Goal: Task Accomplishment & Management: Use online tool/utility

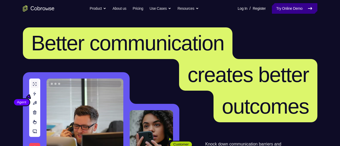
click at [286, 7] on link "Try Online Demo" at bounding box center [294, 8] width 45 height 11
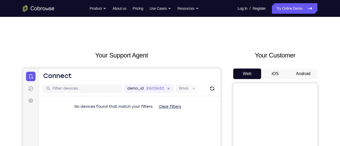
click at [304, 75] on button "Android" at bounding box center [303, 73] width 28 height 11
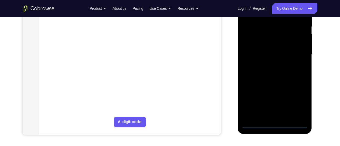
scroll to position [111, 0]
click at [275, 123] on div at bounding box center [275, 53] width 66 height 147
click at [302, 96] on div at bounding box center [275, 53] width 66 height 147
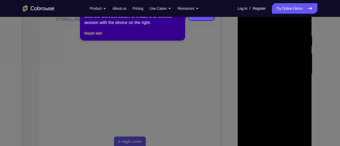
scroll to position [90, 0]
click at [102, 37] on button "Maybe later" at bounding box center [93, 34] width 18 height 6
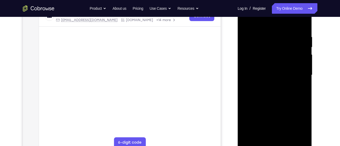
click at [272, 24] on div at bounding box center [275, 74] width 66 height 147
click at [297, 72] on div at bounding box center [275, 74] width 66 height 147
click at [269, 84] on div at bounding box center [275, 74] width 66 height 147
click at [281, 72] on div at bounding box center [275, 74] width 66 height 147
click at [251, 68] on div at bounding box center [275, 74] width 66 height 147
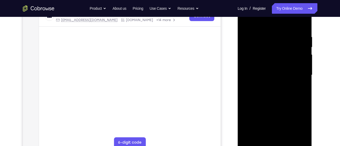
click at [262, 66] on div at bounding box center [275, 74] width 66 height 147
click at [272, 49] on div at bounding box center [275, 74] width 66 height 147
click at [283, 76] on div at bounding box center [275, 74] width 66 height 147
click at [278, 83] on div at bounding box center [275, 74] width 66 height 147
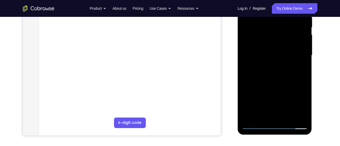
scroll to position [110, 0]
click at [280, 81] on div at bounding box center [275, 54] width 66 height 147
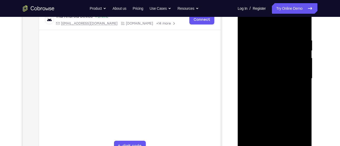
scroll to position [85, 0]
drag, startPoint x: 302, startPoint y: 93, endPoint x: 304, endPoint y: 68, distance: 24.8
click at [304, 68] on div at bounding box center [275, 79] width 66 height 147
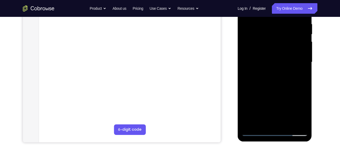
drag, startPoint x: 291, startPoint y: 30, endPoint x: 290, endPoint y: 109, distance: 79.4
click at [290, 109] on div at bounding box center [275, 61] width 66 height 147
drag, startPoint x: 291, startPoint y: 48, endPoint x: 290, endPoint y: 97, distance: 49.5
click at [290, 97] on div at bounding box center [275, 61] width 66 height 147
drag, startPoint x: 298, startPoint y: 24, endPoint x: 290, endPoint y: 39, distance: 16.2
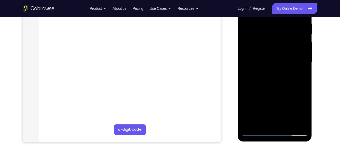
click at [290, 39] on div at bounding box center [275, 61] width 66 height 147
drag, startPoint x: 298, startPoint y: 20, endPoint x: 264, endPoint y: 30, distance: 35.9
click at [264, 30] on div at bounding box center [275, 61] width 66 height 147
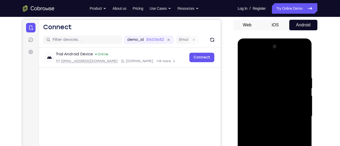
scroll to position [47, 0]
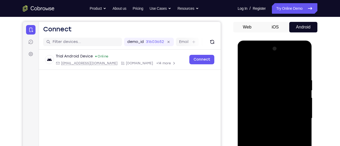
drag, startPoint x: 303, startPoint y: 78, endPoint x: 275, endPoint y: 79, distance: 27.6
click at [275, 79] on div at bounding box center [275, 117] width 66 height 147
drag, startPoint x: 291, startPoint y: 80, endPoint x: 252, endPoint y: 90, distance: 39.7
click at [252, 90] on div at bounding box center [275, 117] width 66 height 147
drag, startPoint x: 298, startPoint y: 77, endPoint x: 248, endPoint y: 81, distance: 50.4
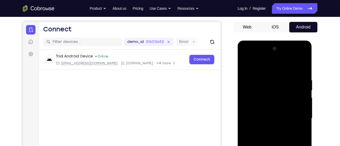
click at [248, 81] on div at bounding box center [275, 117] width 66 height 147
drag, startPoint x: 299, startPoint y: 76, endPoint x: 237, endPoint y: 79, distance: 61.6
click at [238, 79] on html "Online web based iOS Simulators and Android Emulators. Run iPhone, iPad, Mobile…" at bounding box center [275, 119] width 75 height 158
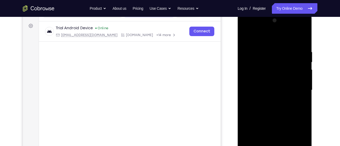
click at [303, 37] on div at bounding box center [275, 89] width 66 height 147
click at [264, 65] on div at bounding box center [275, 89] width 66 height 147
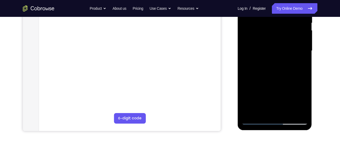
scroll to position [115, 0]
click at [288, 112] on div at bounding box center [275, 49] width 66 height 147
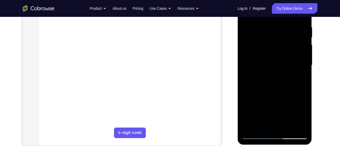
scroll to position [98, 0]
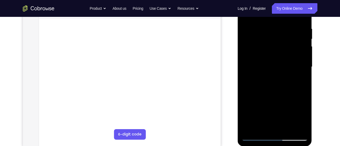
click at [279, 97] on div at bounding box center [275, 66] width 66 height 147
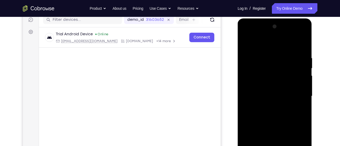
scroll to position [68, 0]
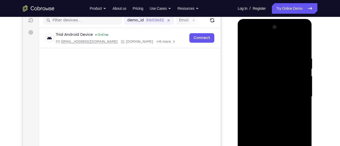
click at [302, 82] on div at bounding box center [275, 96] width 66 height 147
click at [249, 40] on div at bounding box center [275, 96] width 66 height 147
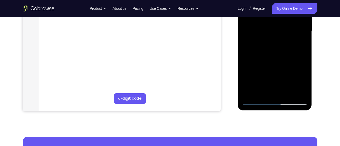
scroll to position [134, 0]
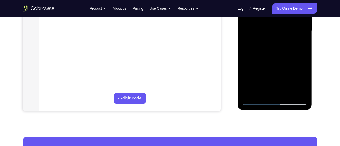
click at [256, 100] on div at bounding box center [275, 30] width 66 height 147
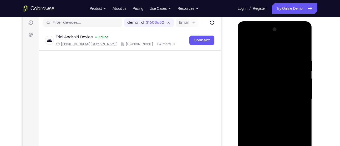
scroll to position [65, 0]
click at [249, 47] on div at bounding box center [275, 99] width 66 height 147
click at [246, 45] on div at bounding box center [275, 99] width 66 height 147
drag, startPoint x: 298, startPoint y: 56, endPoint x: 240, endPoint y: 57, distance: 58.6
click at [240, 57] on div at bounding box center [275, 100] width 74 height 157
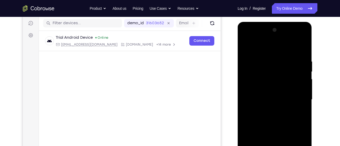
drag, startPoint x: 291, startPoint y: 57, endPoint x: 472, endPoint y: 80, distance: 183.2
click at [238, 59] on html "Online web based iOS Simulators and Android Emulators. Run iPhone, iPad, Mobile…" at bounding box center [275, 101] width 75 height 158
drag, startPoint x: 290, startPoint y: 60, endPoint x: 230, endPoint y: 68, distance: 60.2
click at [238, 68] on html "Online web based iOS Simulators and Android Emulators. Run iPhone, iPad, Mobile…" at bounding box center [275, 101] width 75 height 158
drag, startPoint x: 300, startPoint y: 58, endPoint x: 268, endPoint y: 61, distance: 31.7
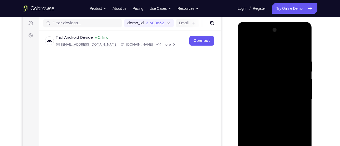
click at [268, 61] on div at bounding box center [275, 99] width 66 height 147
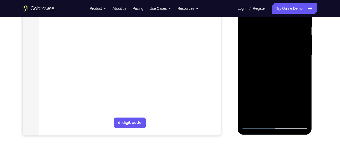
scroll to position [125, 0]
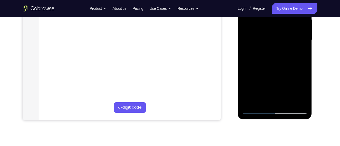
click at [264, 99] on div at bounding box center [275, 39] width 66 height 147
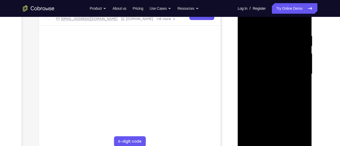
scroll to position [65, 0]
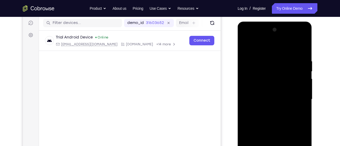
click at [277, 62] on div at bounding box center [275, 99] width 66 height 147
click at [276, 80] on div at bounding box center [275, 99] width 66 height 147
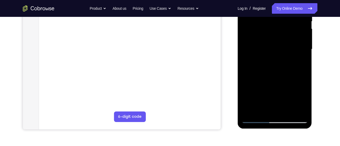
scroll to position [116, 0]
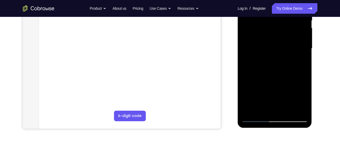
click at [261, 113] on div at bounding box center [275, 48] width 66 height 147
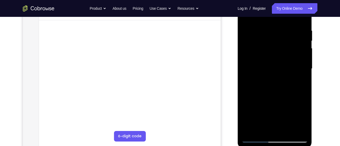
scroll to position [82, 0]
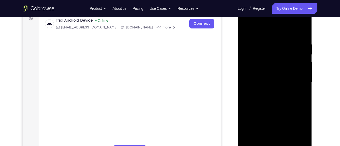
click at [275, 28] on div at bounding box center [275, 82] width 66 height 147
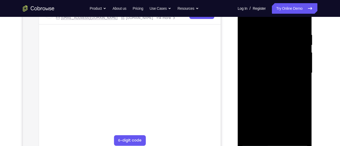
scroll to position [92, 0]
click at [269, 44] on div at bounding box center [275, 72] width 66 height 147
drag, startPoint x: 269, startPoint y: 80, endPoint x: 271, endPoint y: 43, distance: 37.9
click at [271, 43] on div at bounding box center [275, 72] width 66 height 147
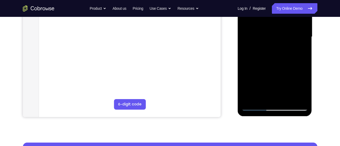
scroll to position [128, 0]
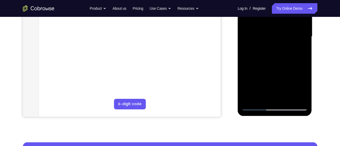
click at [251, 100] on div at bounding box center [275, 36] width 66 height 147
click at [249, 100] on div at bounding box center [275, 36] width 66 height 147
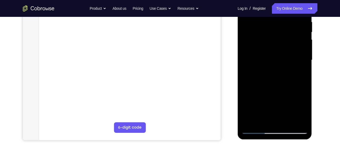
scroll to position [118, 0]
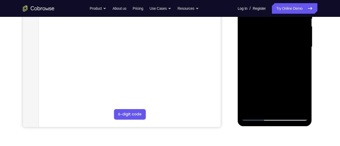
click at [251, 108] on div at bounding box center [275, 46] width 66 height 147
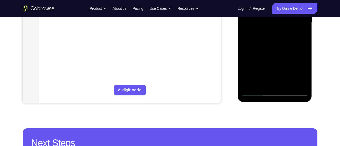
scroll to position [142, 0]
drag, startPoint x: 281, startPoint y: 55, endPoint x: 276, endPoint y: -21, distance: 76.7
click at [276, 0] on div at bounding box center [275, 22] width 66 height 147
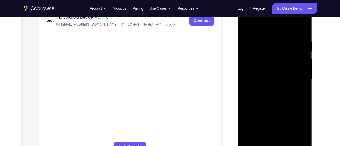
scroll to position [85, 0]
drag, startPoint x: 268, startPoint y: 107, endPoint x: 270, endPoint y: 42, distance: 64.7
click at [270, 42] on div at bounding box center [275, 79] width 66 height 147
drag, startPoint x: 270, startPoint y: 104, endPoint x: 275, endPoint y: 38, distance: 65.9
click at [275, 38] on div at bounding box center [275, 79] width 66 height 147
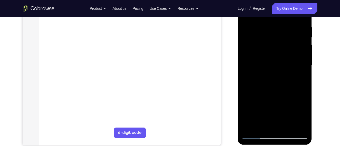
scroll to position [106, 0]
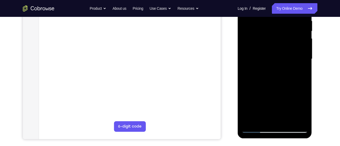
drag, startPoint x: 286, startPoint y: 90, endPoint x: 287, endPoint y: 16, distance: 73.9
click at [287, 16] on div at bounding box center [275, 58] width 66 height 147
click at [289, 121] on div at bounding box center [275, 58] width 66 height 147
drag, startPoint x: 268, startPoint y: 108, endPoint x: 275, endPoint y: 48, distance: 60.2
click at [275, 48] on div at bounding box center [275, 58] width 66 height 147
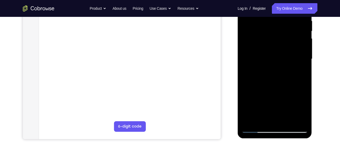
click at [255, 130] on div at bounding box center [275, 58] width 66 height 147
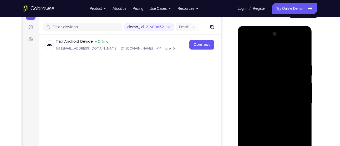
scroll to position [71, 0]
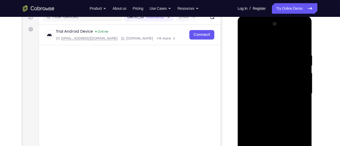
click at [303, 39] on div at bounding box center [275, 93] width 66 height 147
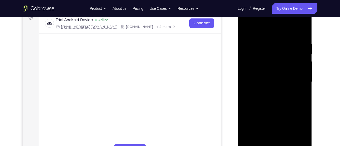
click at [267, 48] on div at bounding box center [275, 81] width 66 height 147
drag, startPoint x: 257, startPoint y: 54, endPoint x: 255, endPoint y: 74, distance: 20.1
click at [255, 74] on div at bounding box center [275, 81] width 66 height 147
click at [251, 34] on div at bounding box center [275, 81] width 66 height 147
click at [251, 47] on div at bounding box center [275, 81] width 66 height 147
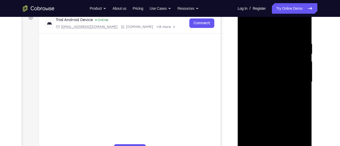
drag, startPoint x: 264, startPoint y: 61, endPoint x: 266, endPoint y: 41, distance: 20.2
click at [266, 41] on div at bounding box center [275, 81] width 66 height 147
drag, startPoint x: 286, startPoint y: 91, endPoint x: 272, endPoint y: 90, distance: 14.0
click at [272, 90] on div at bounding box center [275, 81] width 66 height 147
click at [293, 92] on div at bounding box center [275, 81] width 66 height 147
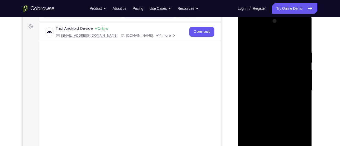
scroll to position [73, 0]
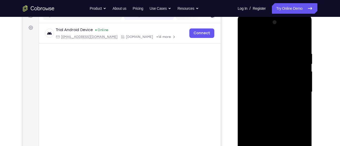
drag, startPoint x: 293, startPoint y: 116, endPoint x: 223, endPoint y: 114, distance: 70.2
click at [238, 114] on html "Online web based iOS Simulators and Android Emulators. Run iPhone, iPad, Mobile…" at bounding box center [275, 93] width 75 height 158
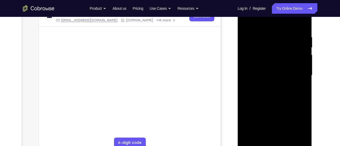
drag, startPoint x: 294, startPoint y: 110, endPoint x: 264, endPoint y: 109, distance: 29.7
click at [264, 109] on div at bounding box center [275, 75] width 66 height 147
drag, startPoint x: 286, startPoint y: 112, endPoint x: 256, endPoint y: 114, distance: 30.0
click at [256, 114] on div at bounding box center [275, 75] width 66 height 147
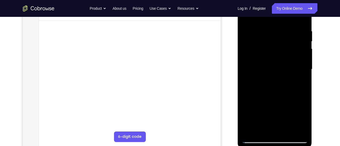
scroll to position [95, 0]
drag, startPoint x: 288, startPoint y: 109, endPoint x: 257, endPoint y: 104, distance: 31.1
click at [257, 104] on div at bounding box center [275, 69] width 66 height 147
drag, startPoint x: 286, startPoint y: 107, endPoint x: 264, endPoint y: 106, distance: 21.6
click at [264, 106] on div at bounding box center [275, 69] width 66 height 147
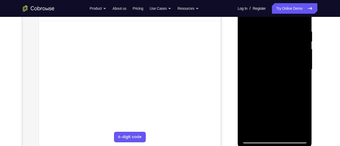
drag, startPoint x: 292, startPoint y: 108, endPoint x: 267, endPoint y: 104, distance: 25.7
click at [267, 104] on div at bounding box center [275, 69] width 66 height 147
drag, startPoint x: 295, startPoint y: 105, endPoint x: 262, endPoint y: 105, distance: 33.1
click at [262, 105] on div at bounding box center [275, 69] width 66 height 147
drag, startPoint x: 289, startPoint y: 100, endPoint x: 253, endPoint y: 98, distance: 36.1
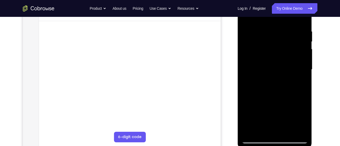
click at [253, 98] on div at bounding box center [275, 69] width 66 height 147
drag, startPoint x: 291, startPoint y: 97, endPoint x: 249, endPoint y: 98, distance: 42.3
click at [249, 98] on div at bounding box center [275, 69] width 66 height 147
drag, startPoint x: 293, startPoint y: 97, endPoint x: 223, endPoint y: 109, distance: 70.6
click at [238, 109] on html "Online web based iOS Simulators and Android Emulators. Run iPhone, iPad, Mobile…" at bounding box center [275, 71] width 75 height 158
